Goal: Task Accomplishment & Management: Complete application form

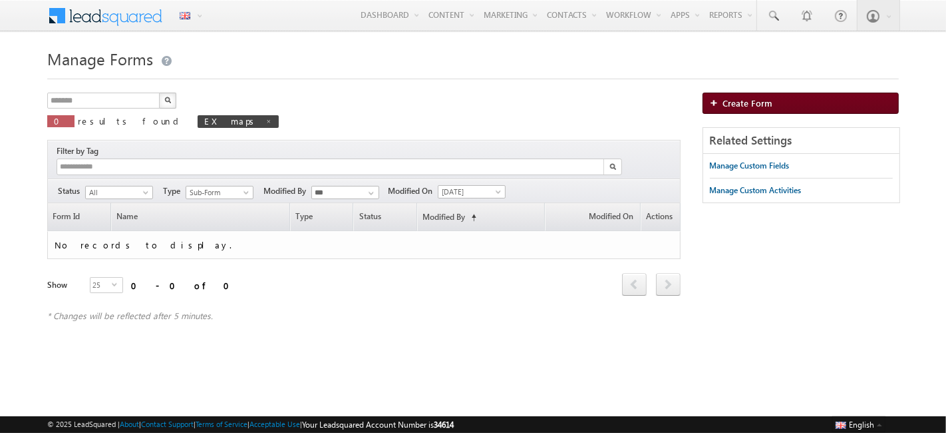
click at [804, 107] on link "Create Form" at bounding box center [801, 103] width 196 height 21
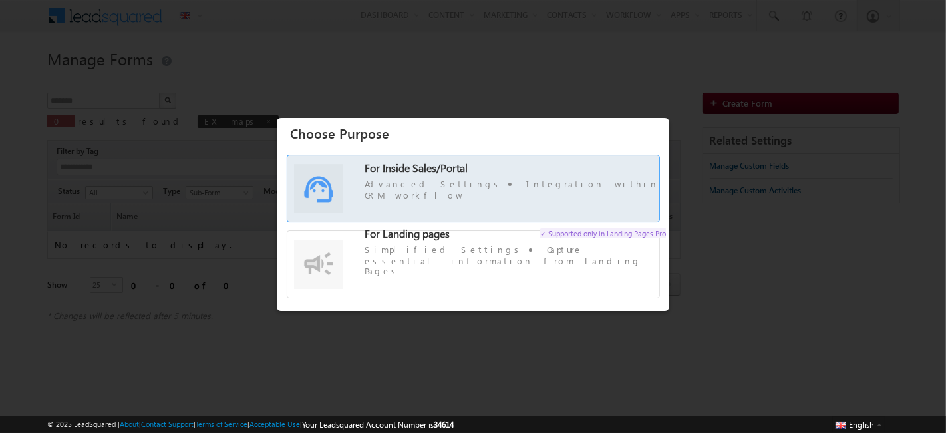
click at [395, 174] on span "For Inside Sales/Portal" at bounding box center [416, 167] width 103 height 14
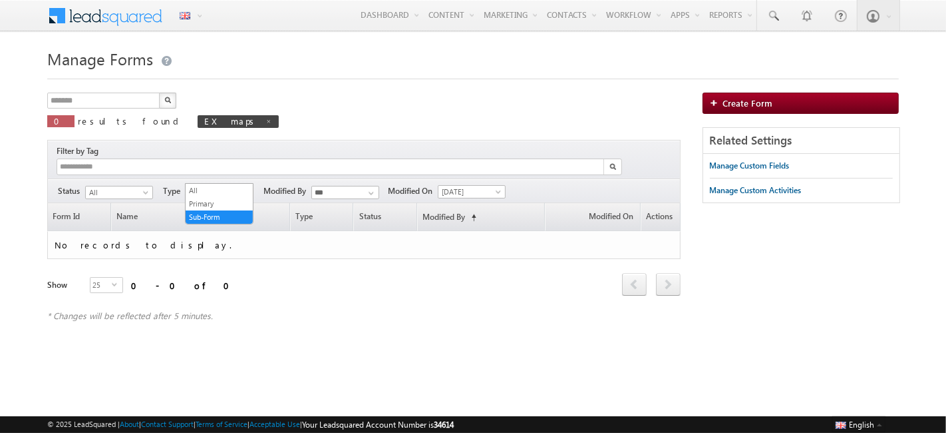
click at [214, 186] on span "Sub-Form" at bounding box center [217, 192] width 63 height 12
click at [209, 191] on link "All" at bounding box center [219, 190] width 67 height 12
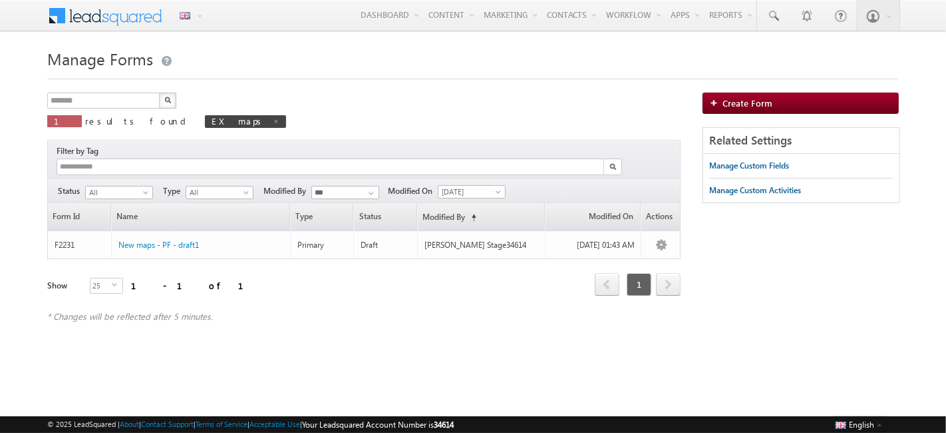
click at [169, 96] on img "button" at bounding box center [167, 99] width 7 height 7
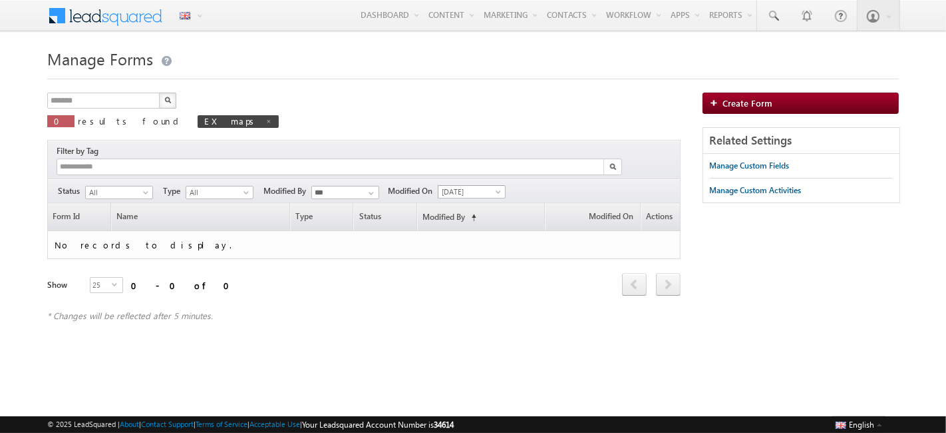
click at [480, 186] on span "[DATE]" at bounding box center [470, 192] width 63 height 12
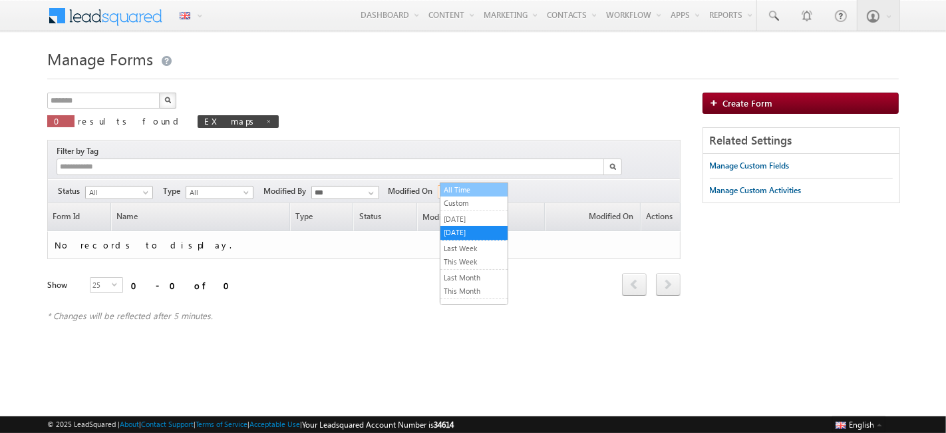
click at [477, 185] on link "All Time" at bounding box center [474, 190] width 67 height 12
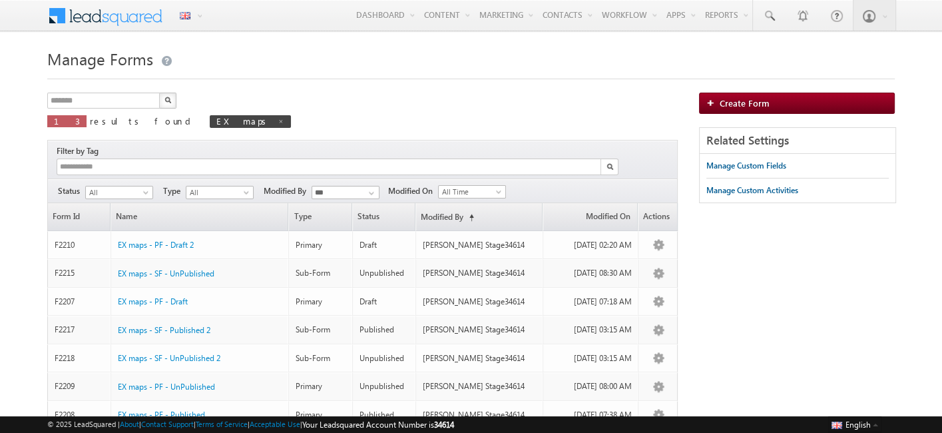
click at [167, 96] on button "button" at bounding box center [167, 101] width 17 height 16
click at [94, 100] on input "*******" at bounding box center [104, 101] width 114 height 16
type input "**********"
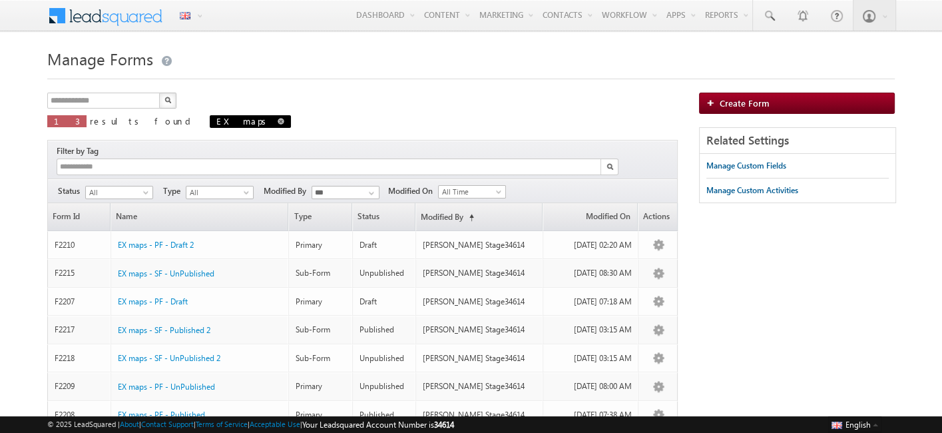
click at [210, 118] on span "EX maps" at bounding box center [250, 121] width 81 height 13
click at [278, 122] on span at bounding box center [281, 121] width 7 height 7
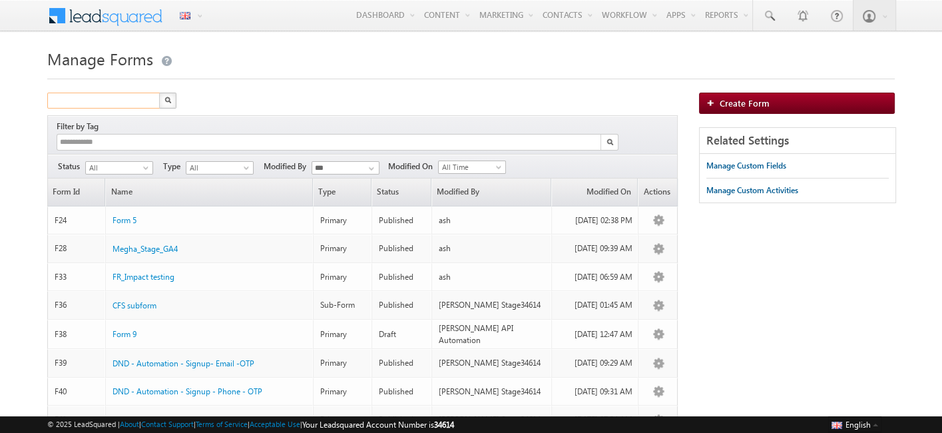
click at [110, 104] on input "text" at bounding box center [104, 101] width 114 height 16
type input "****"
click at [165, 96] on button "button" at bounding box center [167, 101] width 17 height 16
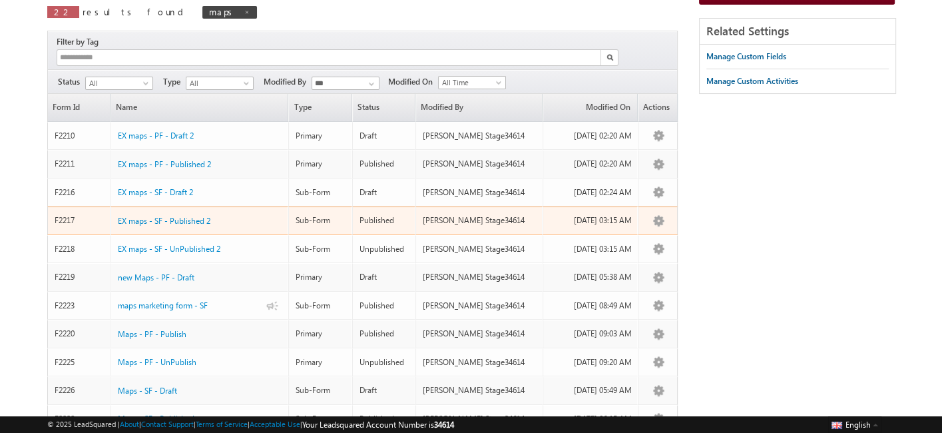
scroll to position [110, 0]
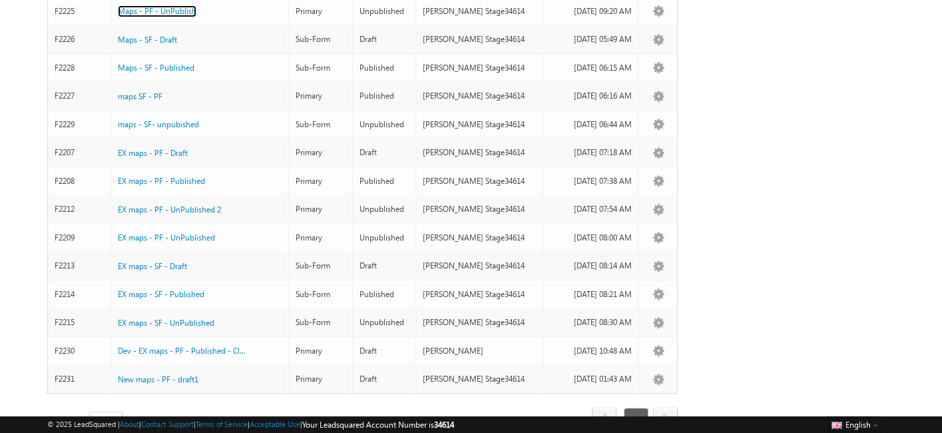
scroll to position [464, 0]
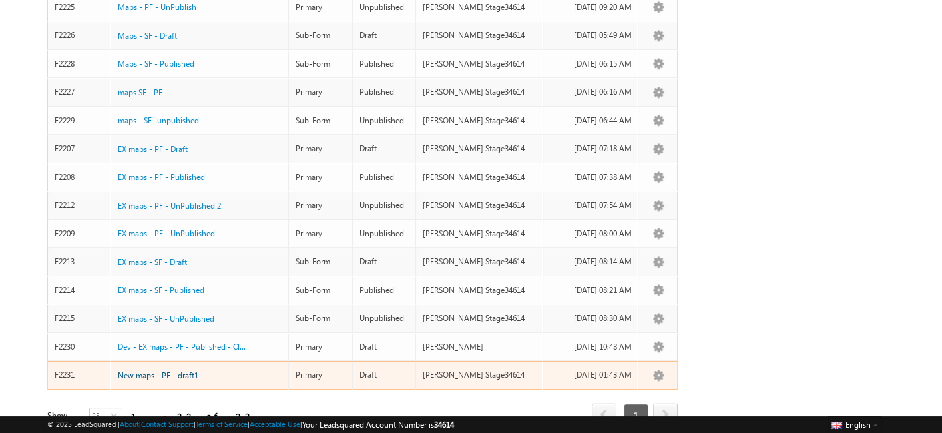
click at [190, 370] on span "New maps - PF - draft1" at bounding box center [158, 375] width 81 height 10
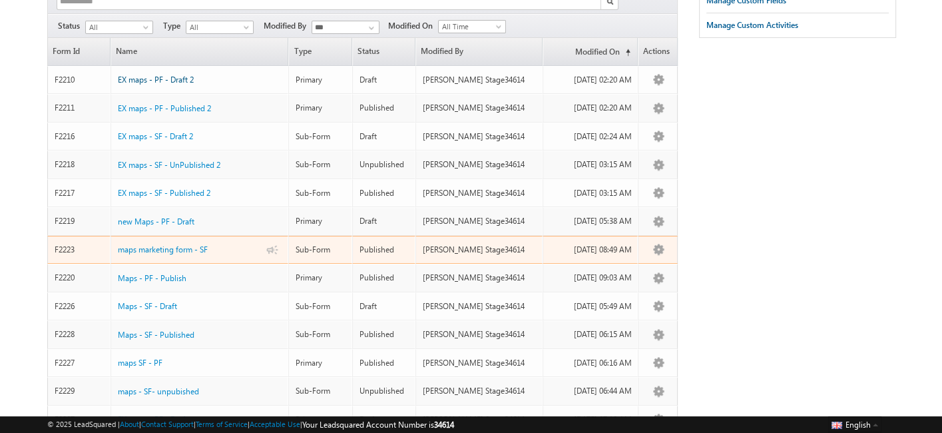
scroll to position [165, 0]
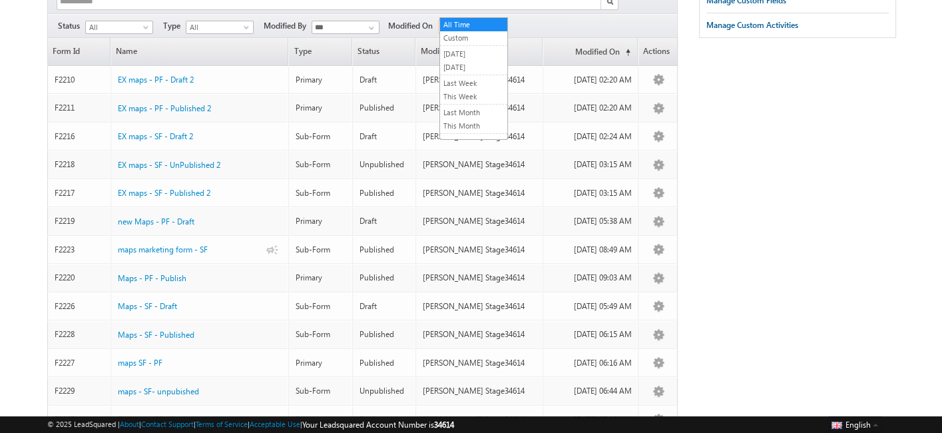
click at [487, 21] on span "All Time" at bounding box center [470, 27] width 63 height 12
click at [474, 68] on link "[DATE]" at bounding box center [473, 67] width 67 height 12
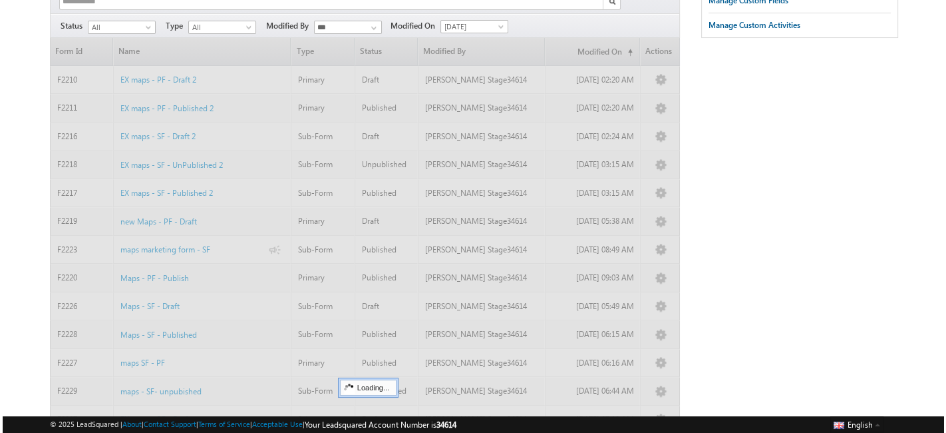
scroll to position [0, 0]
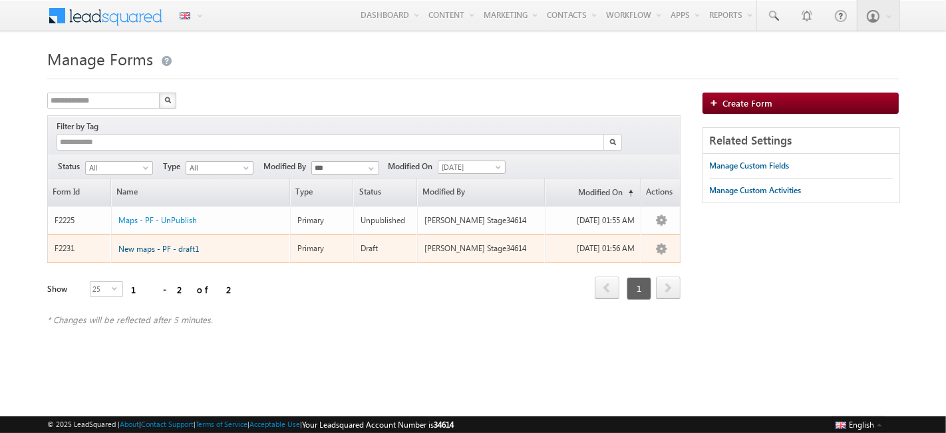
click at [179, 244] on span "New maps - PF - draft1" at bounding box center [158, 249] width 81 height 10
